Goal: Task Accomplishment & Management: Complete application form

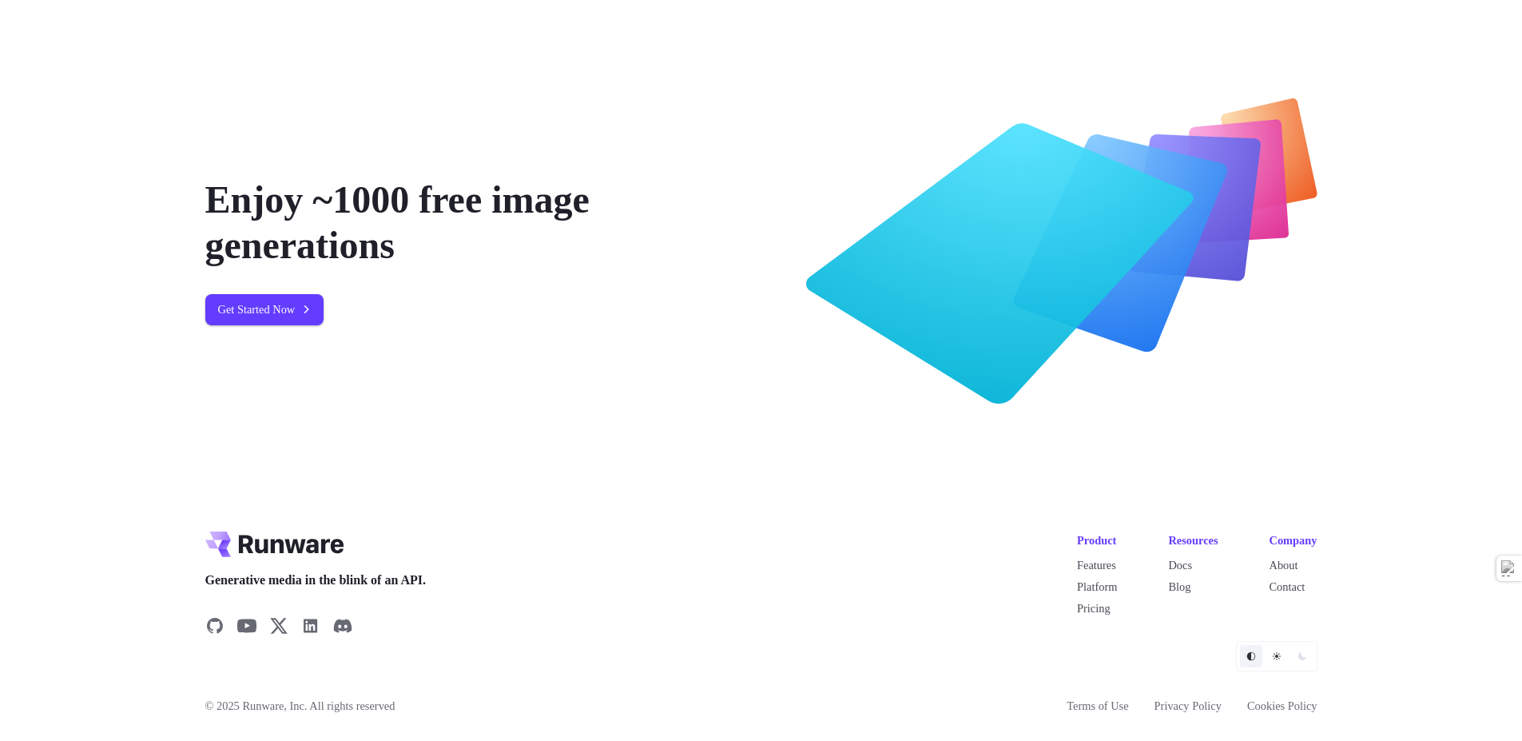
scroll to position [5994, 0]
click at [285, 313] on link "Get Started Now" at bounding box center [264, 309] width 119 height 31
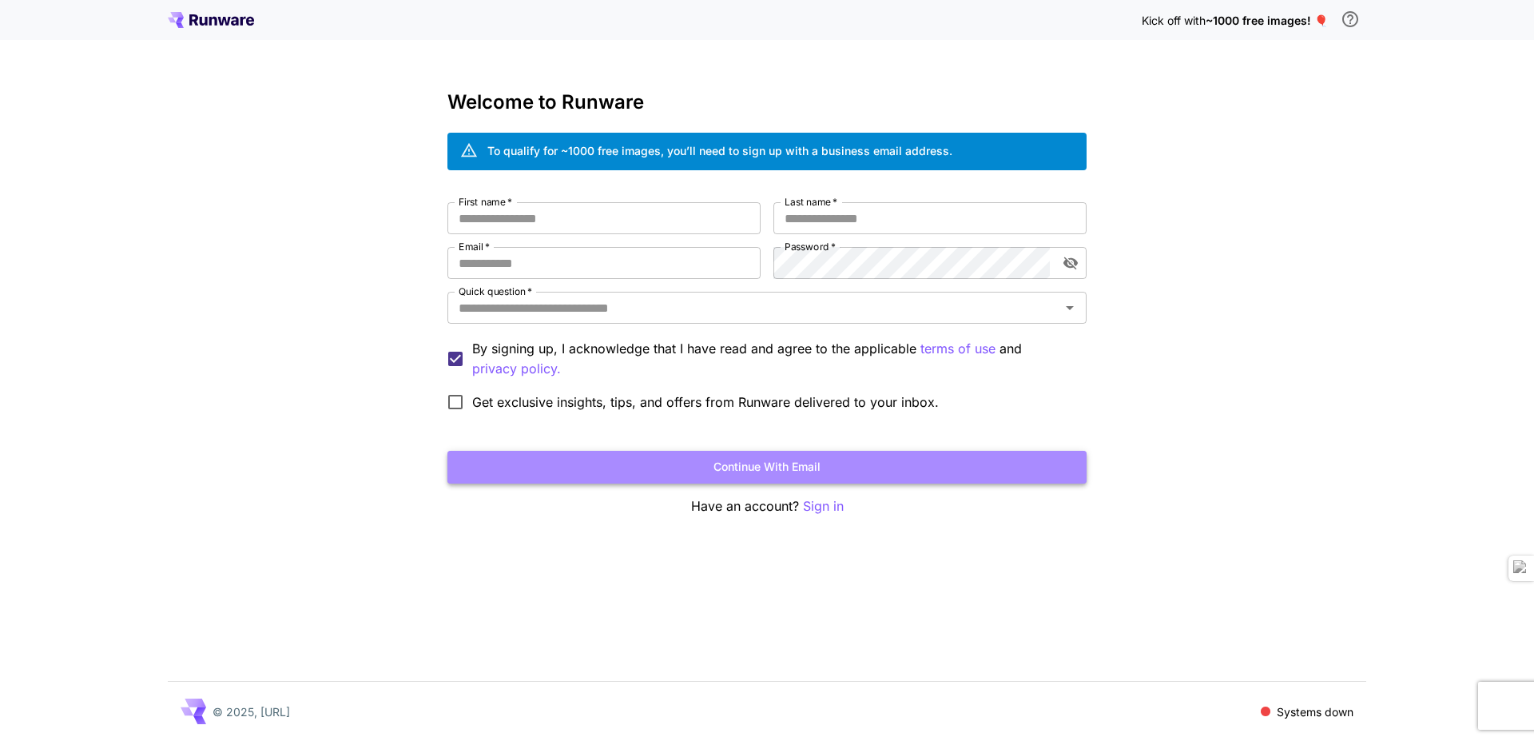
click at [765, 476] on button "Continue with email" at bounding box center [766, 467] width 639 height 33
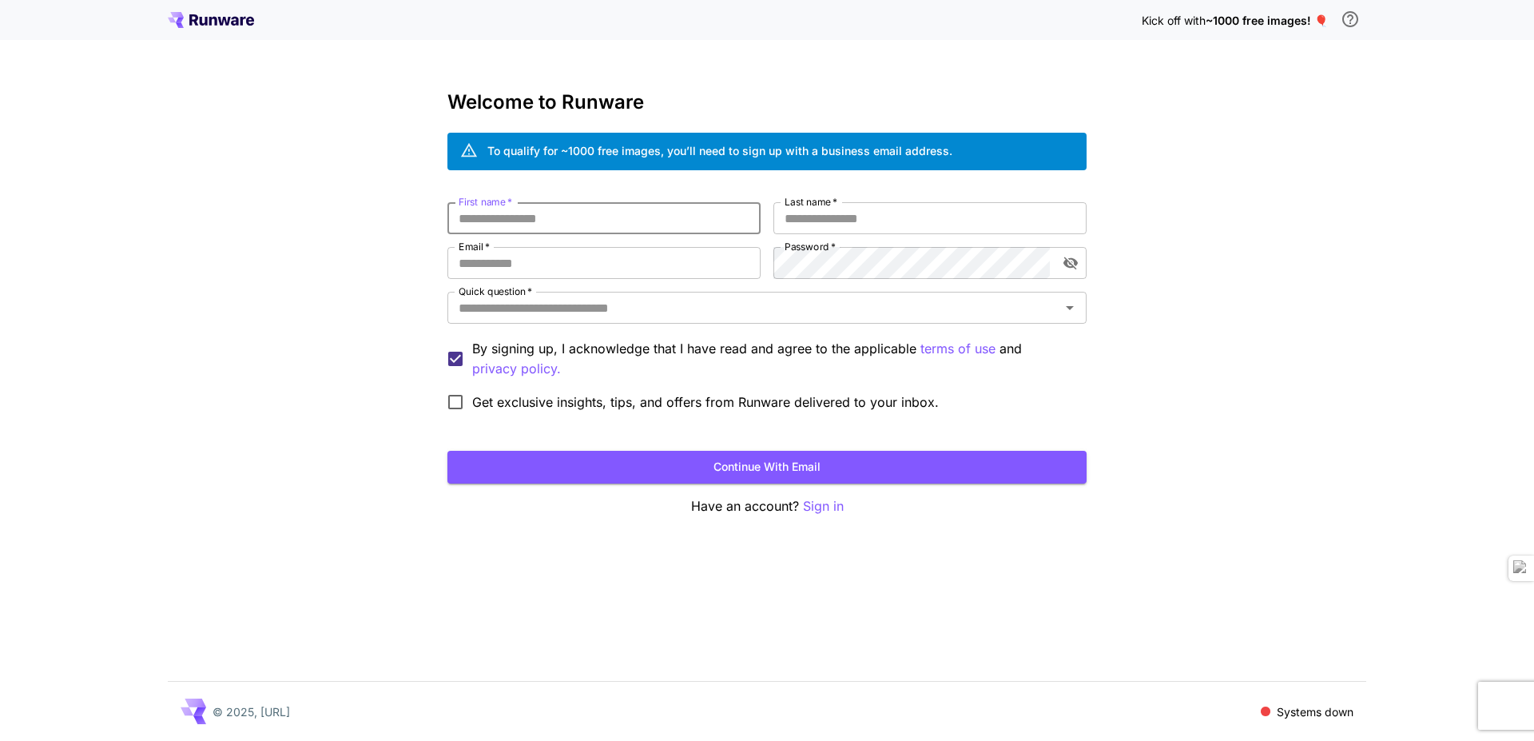
click at [451, 610] on div "Kick off with ~1000 free images! 🎈 Welcome to Runware To qualify for ~1000 free…" at bounding box center [767, 370] width 1534 height 741
click at [1076, 308] on icon "Open" at bounding box center [1069, 307] width 19 height 19
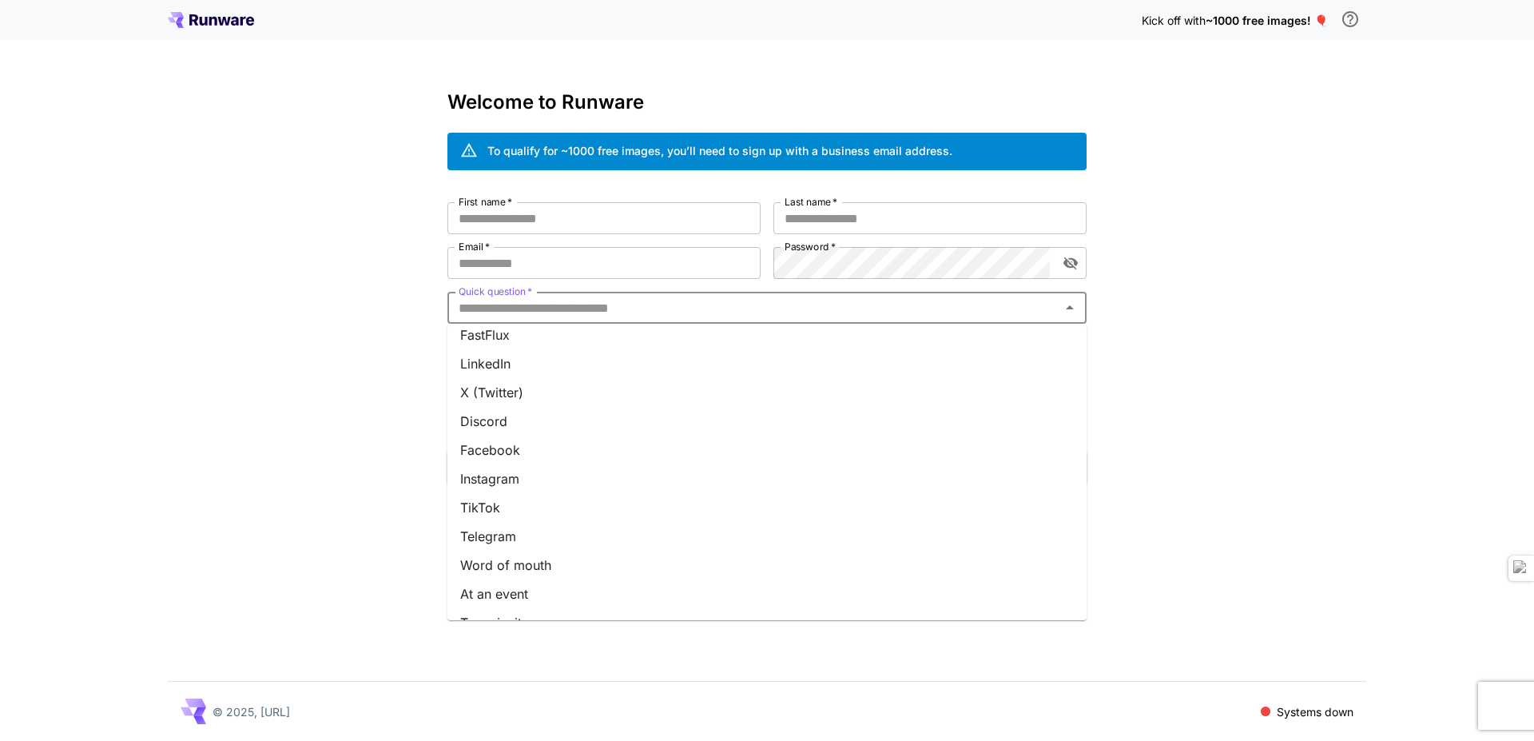
scroll to position [68, 0]
click at [1004, 414] on li "X (Twitter)" at bounding box center [766, 420] width 639 height 29
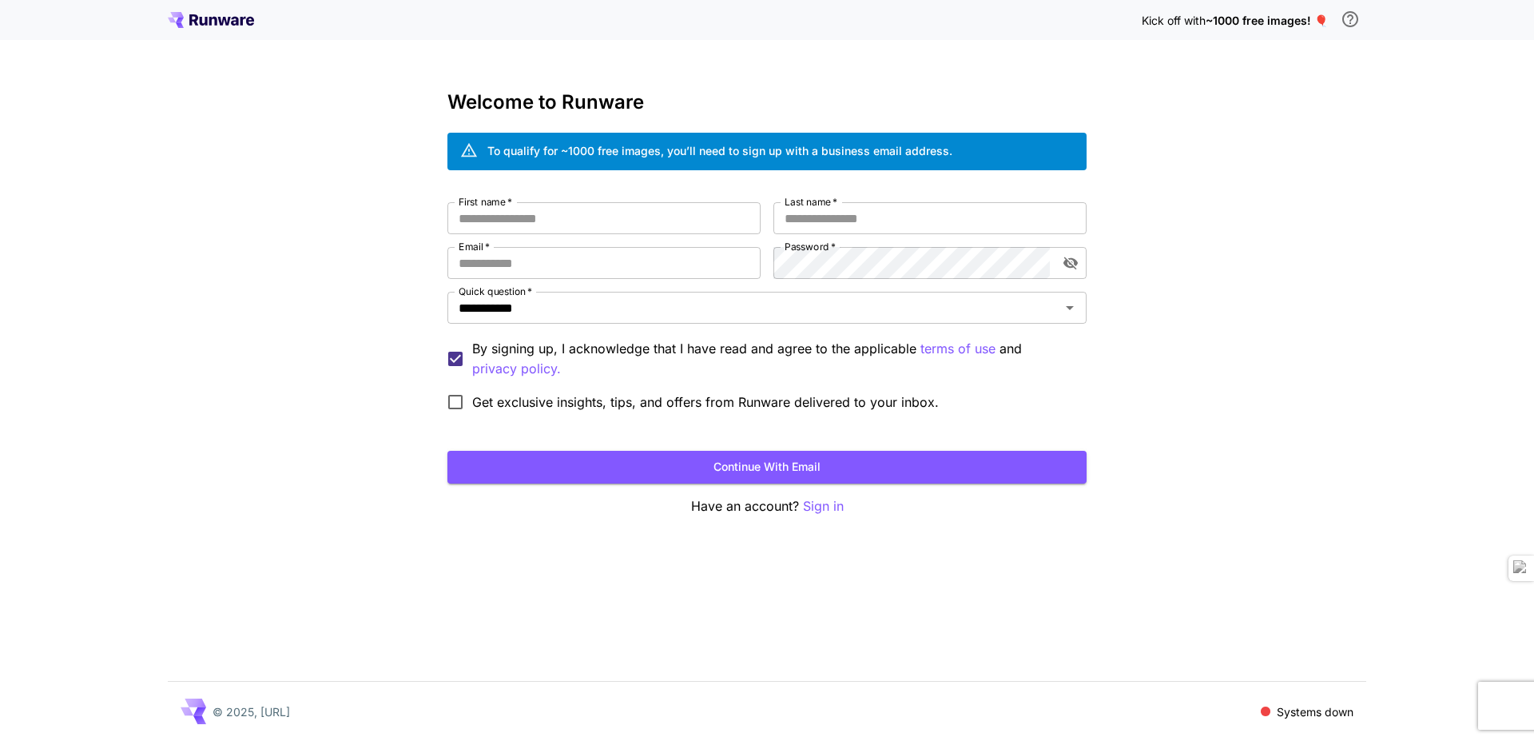
click at [1175, 299] on div "**********" at bounding box center [767, 370] width 1534 height 741
